Goal: Task Accomplishment & Management: Manage account settings

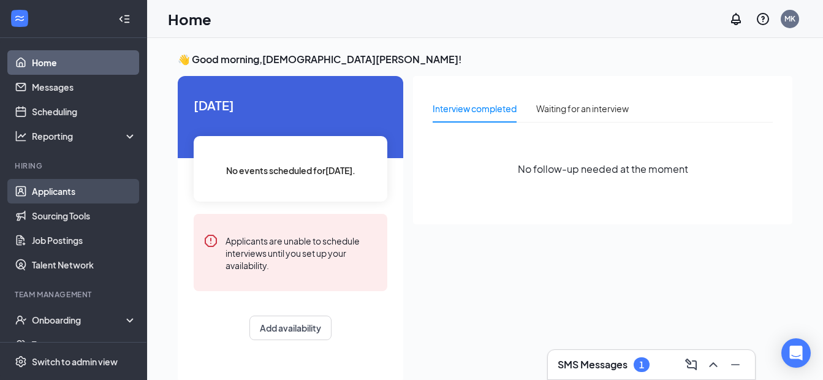
click at [54, 188] on link "Applicants" at bounding box center [84, 191] width 105 height 25
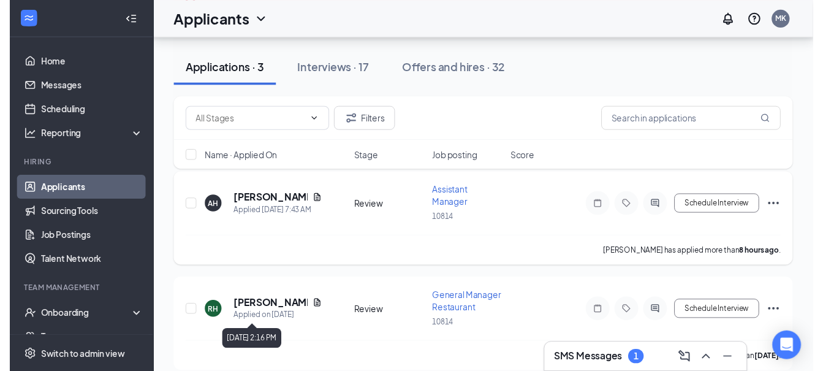
scroll to position [119, 0]
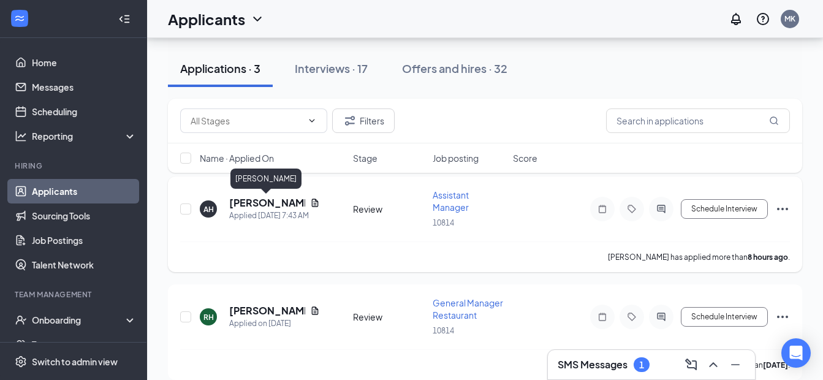
click at [252, 201] on h5 "[PERSON_NAME]" at bounding box center [267, 202] width 76 height 13
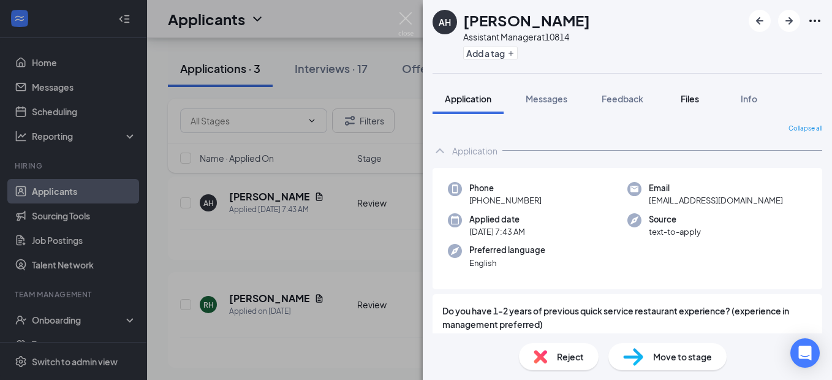
click at [699, 96] on span "Files" at bounding box center [690, 98] width 18 height 11
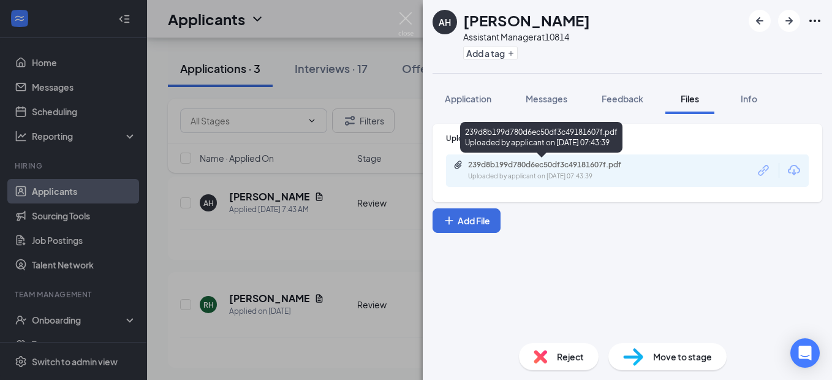
click at [589, 178] on div "Uploaded by applicant on [DATE] 07:43:39" at bounding box center [560, 177] width 184 height 10
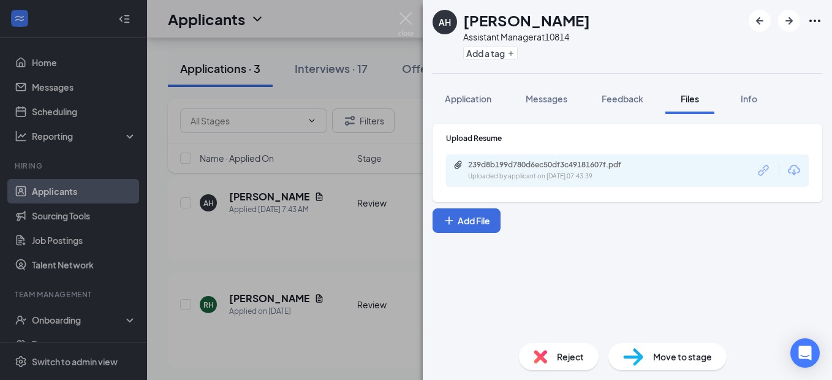
click at [299, 238] on div "AH [PERSON_NAME] Assistant Manager at 10814 Add a tag Application Messages Feed…" at bounding box center [416, 190] width 832 height 380
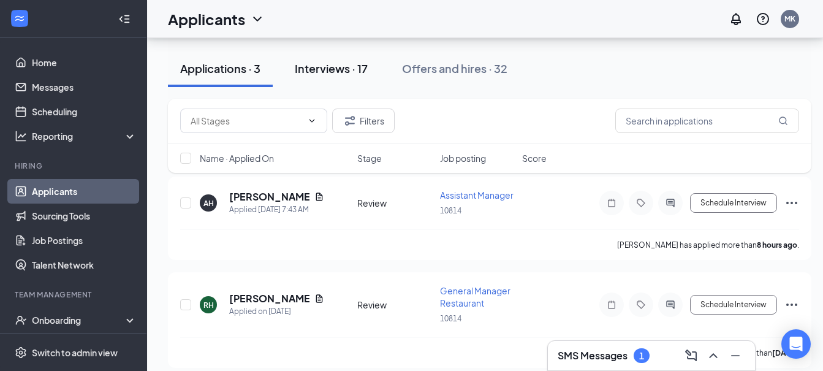
click at [332, 66] on div "Interviews · 17" at bounding box center [331, 68] width 73 height 15
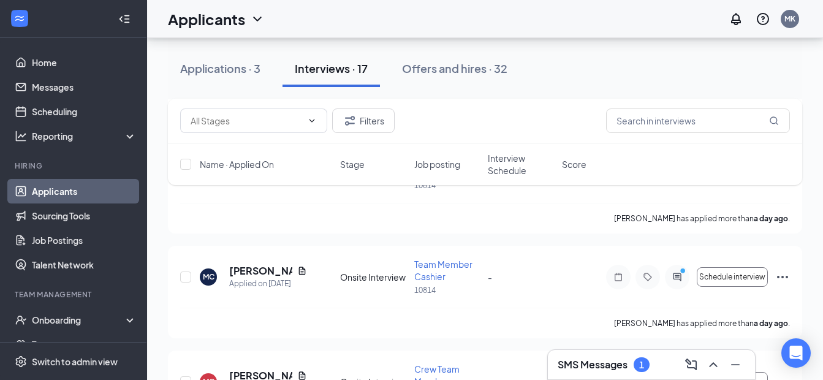
scroll to position [741, 0]
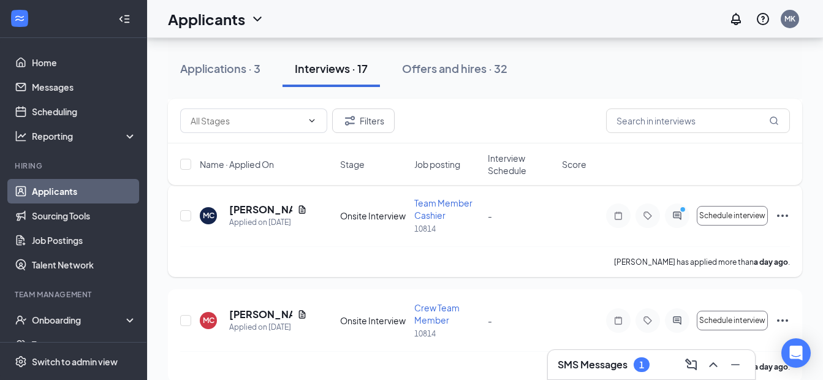
click at [779, 215] on icon "Ellipses" at bounding box center [782, 215] width 15 height 15
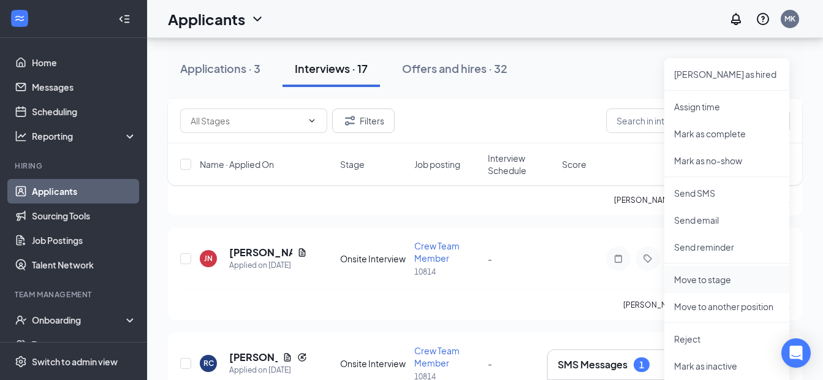
scroll to position [924, 0]
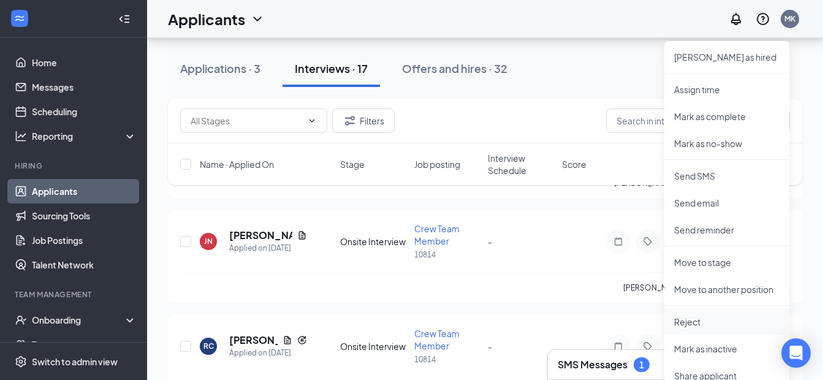
drag, startPoint x: 706, startPoint y: 320, endPoint x: 701, endPoint y: 313, distance: 8.7
click at [705, 320] on p "Reject" at bounding box center [726, 321] width 105 height 12
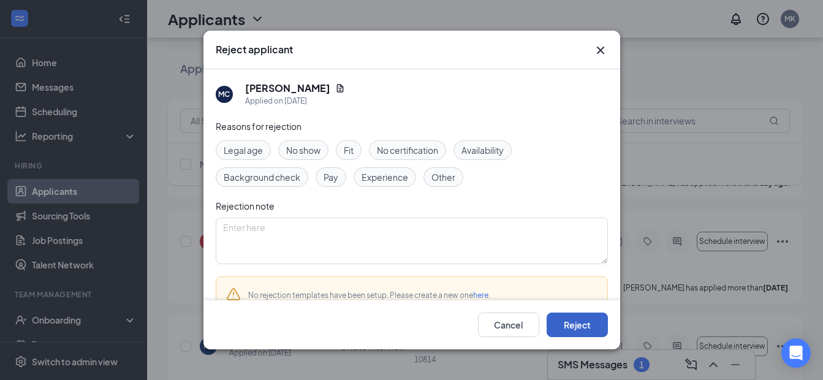
click at [584, 323] on button "Reject" at bounding box center [576, 324] width 61 height 25
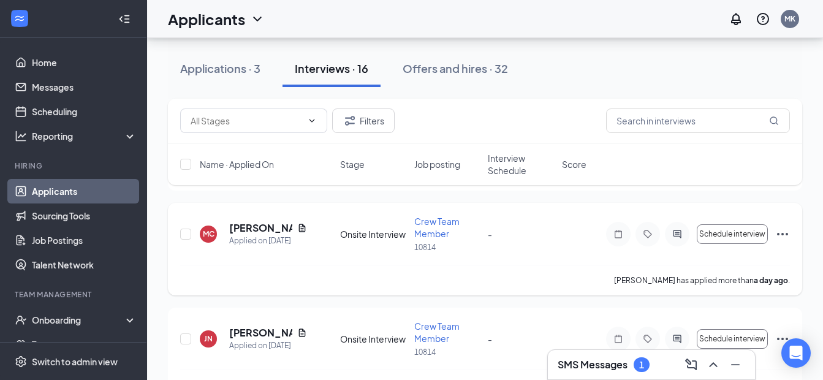
scroll to position [735, 0]
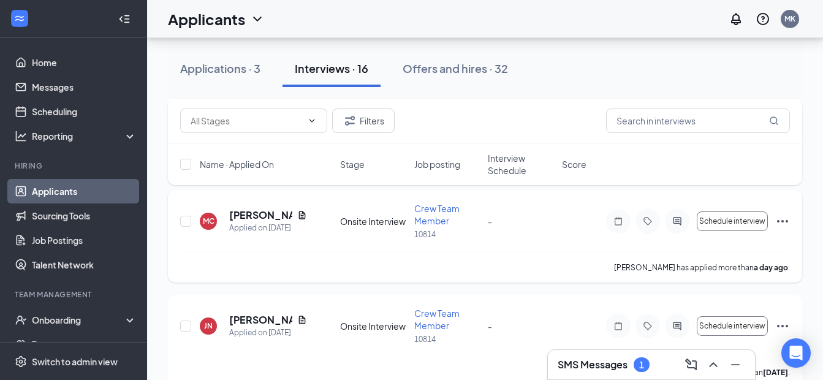
click at [778, 221] on icon "Ellipses" at bounding box center [782, 221] width 11 height 2
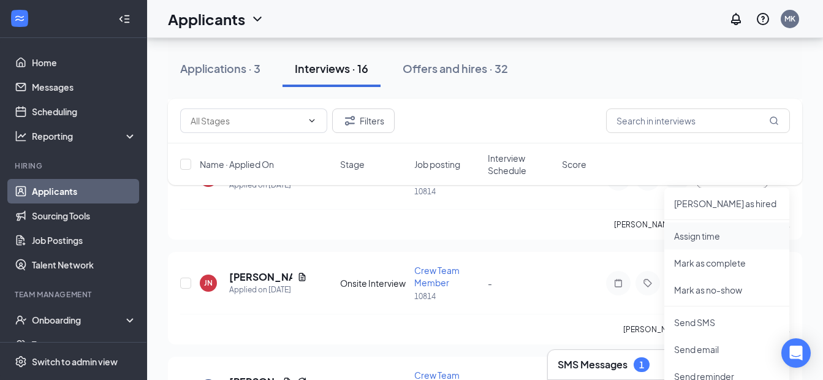
scroll to position [919, 0]
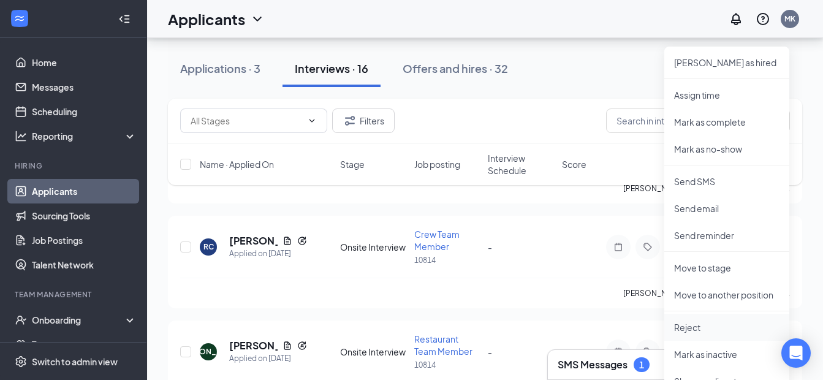
click at [695, 329] on p "Reject" at bounding box center [726, 327] width 105 height 12
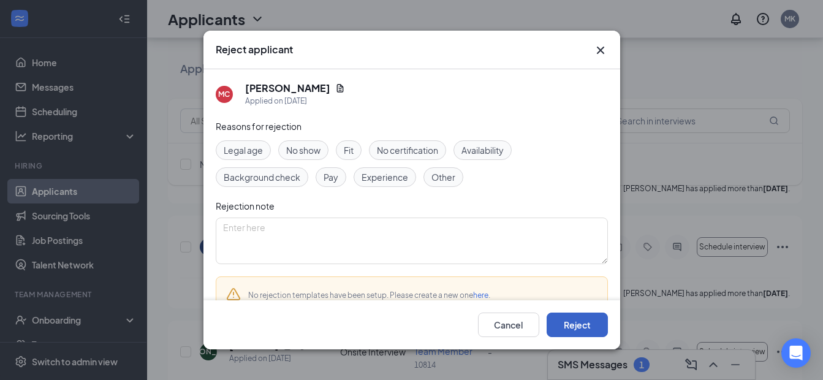
click at [574, 323] on button "Reject" at bounding box center [576, 324] width 61 height 25
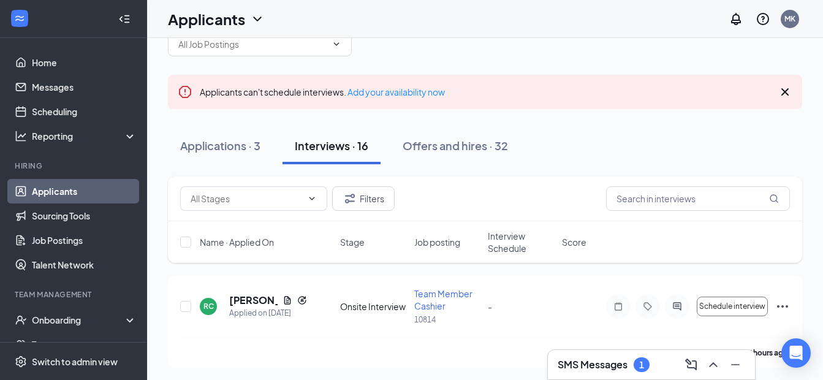
scroll to position [0, 0]
